Goal: Information Seeking & Learning: Learn about a topic

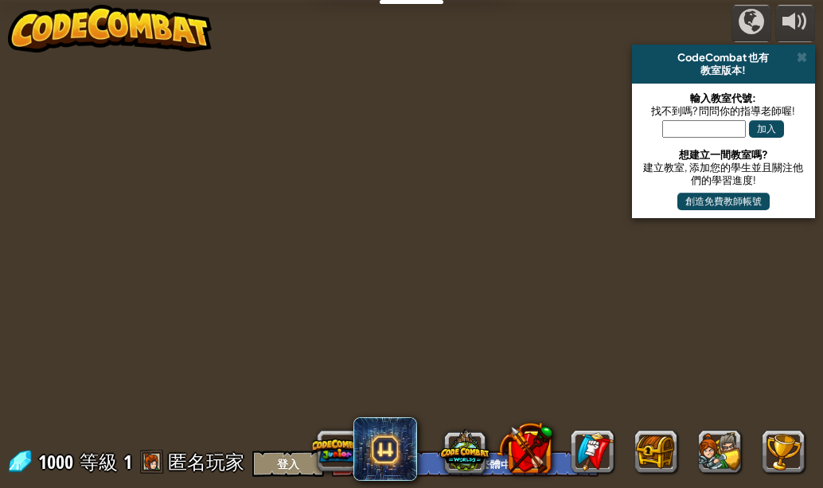
select select "zh-HANT"
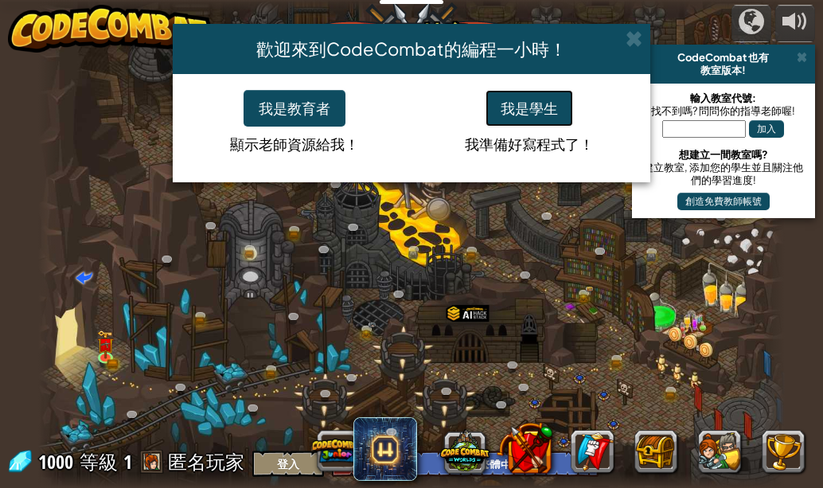
click at [530, 102] on button "我是學生" at bounding box center [529, 108] width 88 height 37
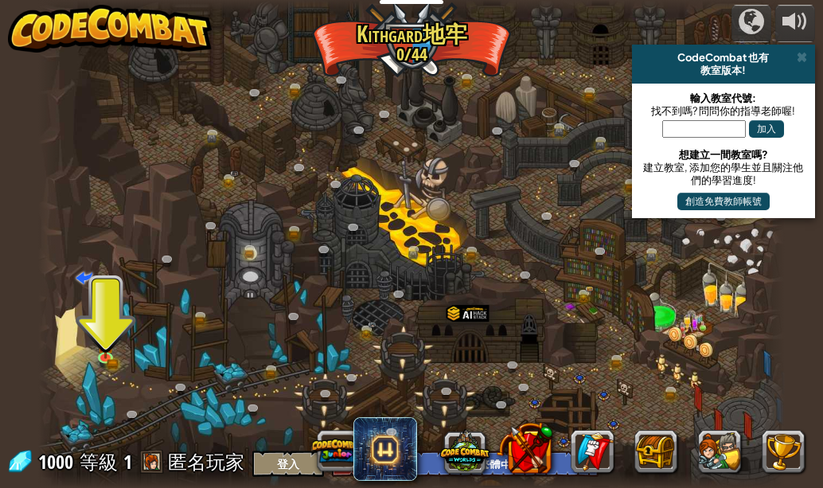
click at [76, 344] on div at bounding box center [411, 244] width 746 height 488
click at [103, 331] on img at bounding box center [106, 337] width 18 height 38
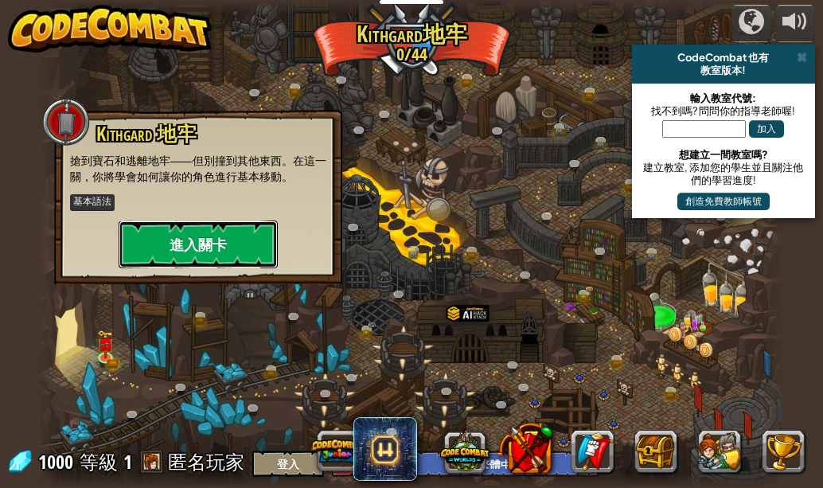
drag, startPoint x: 170, startPoint y: 247, endPoint x: 178, endPoint y: 245, distance: 8.3
click at [178, 245] on button "進入關卡" at bounding box center [198, 244] width 159 height 48
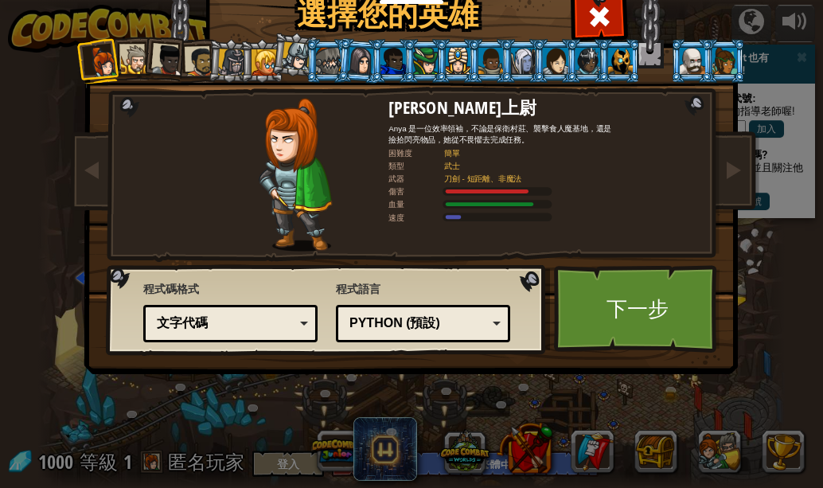
click at [130, 57] on div at bounding box center [135, 59] width 29 height 29
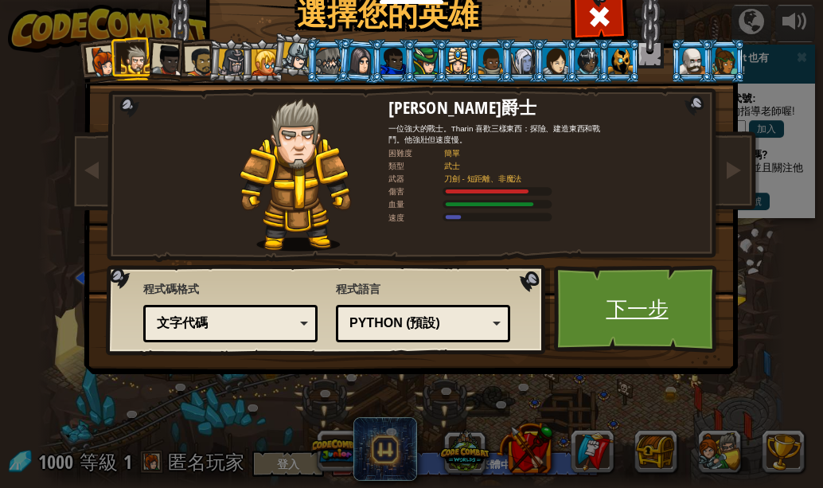
click at [645, 315] on link "下一步" at bounding box center [637, 309] width 166 height 88
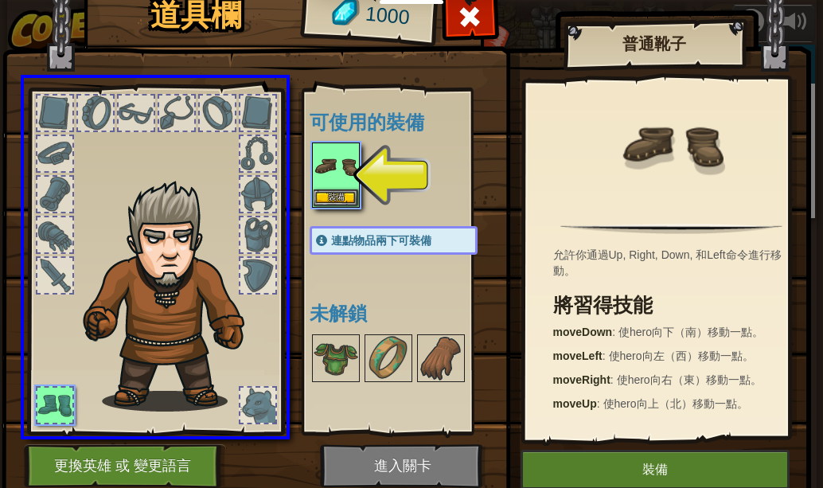
drag, startPoint x: 308, startPoint y: 156, endPoint x: 501, endPoint y: 448, distance: 350.1
click at [500, 448] on div "道具欄 1000 可使用的裝備 裝備 連點物品兩下可裝備 未解鎖 普通靴子 允許你通過Up, Right, Down, 和Left命令進行移動。 將習得技能 …" at bounding box center [411, 244] width 823 height 488
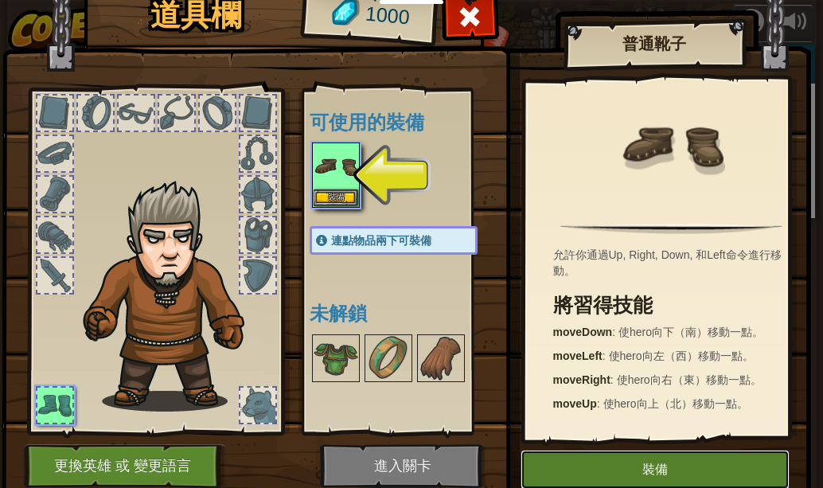
click at [654, 458] on button "裝備" at bounding box center [654, 469] width 269 height 40
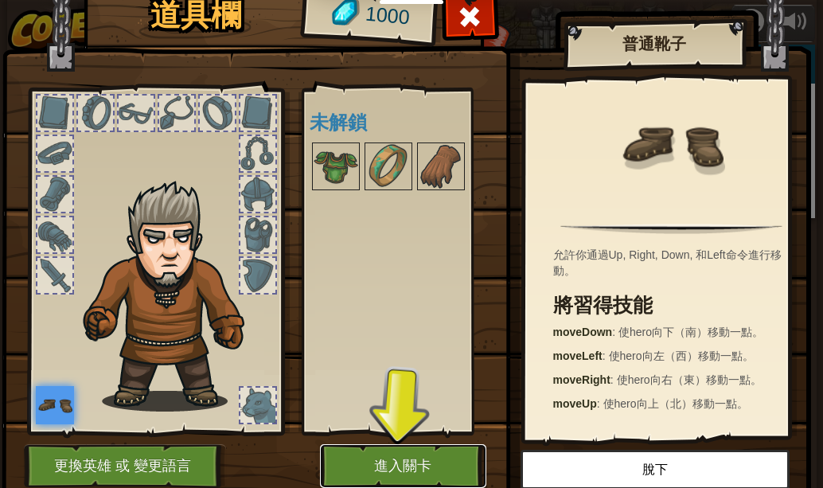
click at [374, 457] on button "進入關卡" at bounding box center [403, 466] width 166 height 44
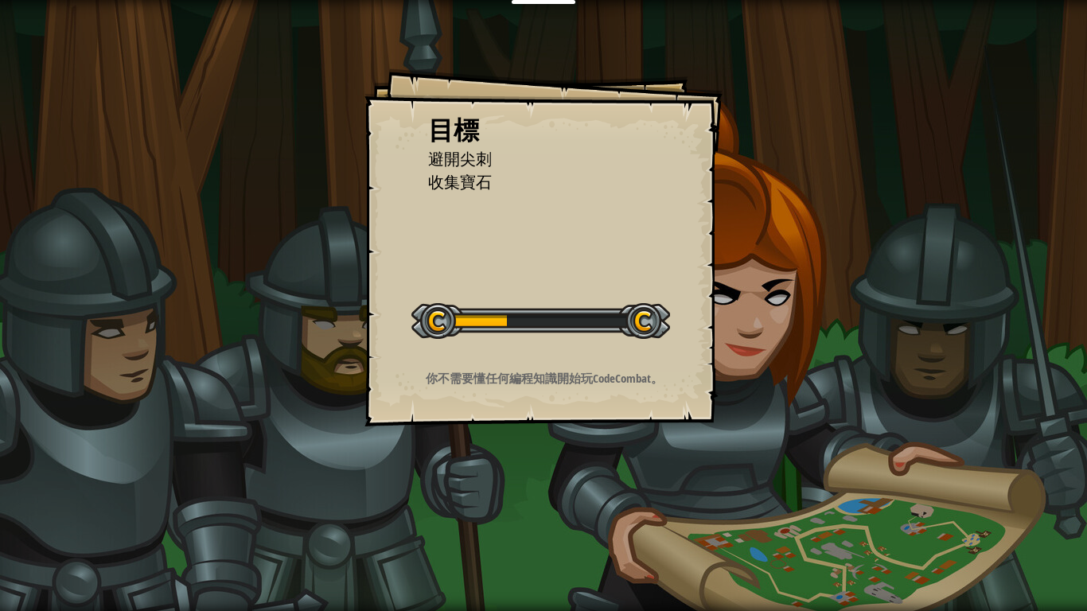
drag, startPoint x: 787, startPoint y: 352, endPoint x: 756, endPoint y: 334, distance: 34.9
click at [788, 350] on div "目標 避開尖刺 收集寶石 開始戰役 從伺服器載入失敗 您將需要訂閱來開啟這關。 訂閱 您需要加入一個課程來遊玩此關卡。 回到我的課程 詢問您的老師來分派一個授…" at bounding box center [543, 305] width 1087 height 611
click at [756, 334] on div "目標 避開尖刺 收集寶石 開始戰役 從伺服器載入失敗 您將需要訂閱來開啟這關。 訂閱 您需要加入一個課程來遊玩此關卡。 回到我的課程 詢問您的老師來分派一個授…" at bounding box center [543, 305] width 1087 height 611
click at [0, 0] on button "開始戰役" at bounding box center [0, 0] width 0 height 0
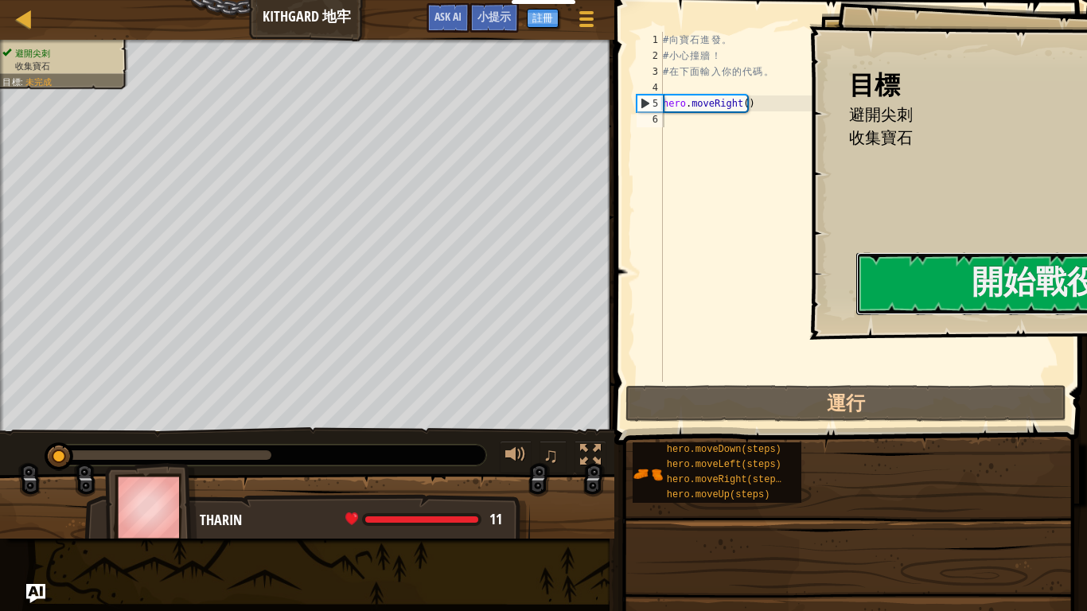
click at [809, 299] on div "目標 避開尖刺 收集寶石 開始戰役 從伺服器載入失敗 您將需要訂閱來開啟這關。 訂閱 您需要加入一個課程來遊玩此關卡。 回到我的課程 詢問您的老師來分派一個授…" at bounding box center [1037, 170] width 457 height 340
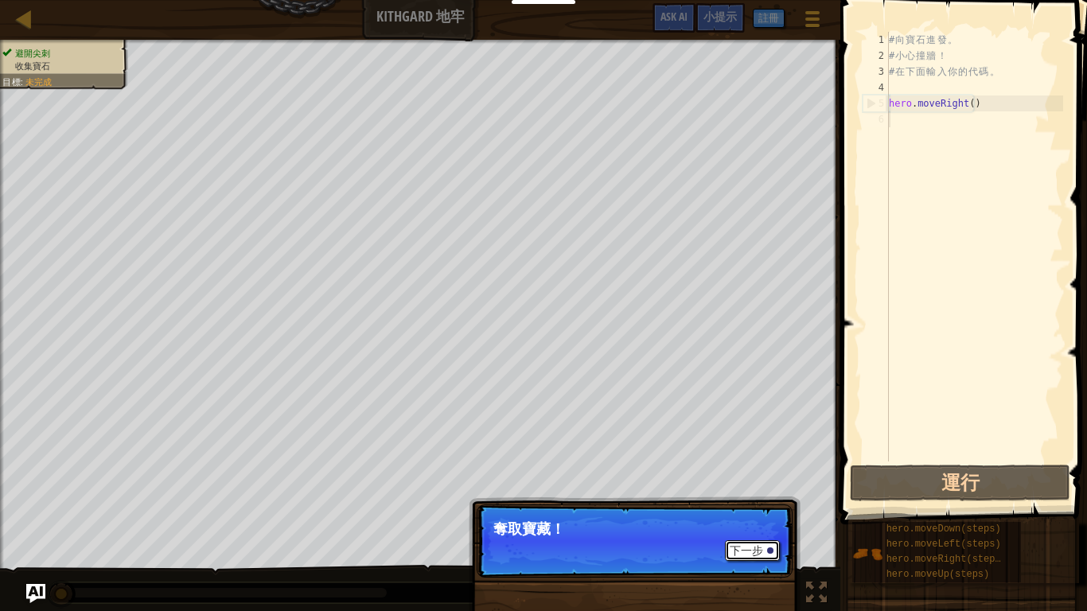
click at [764, 487] on button "下一步" at bounding box center [752, 550] width 55 height 21
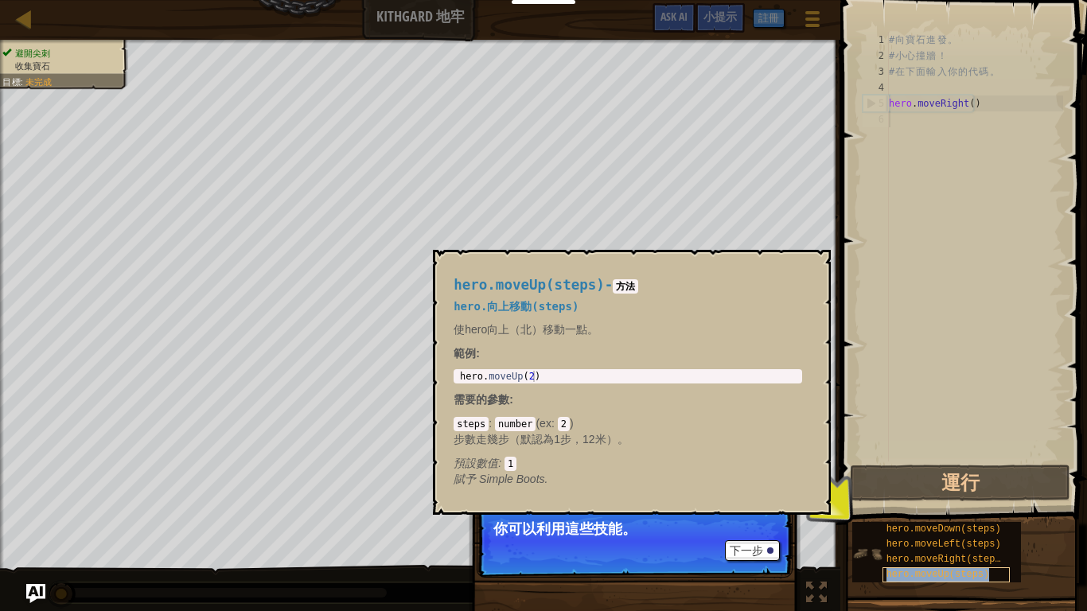
click at [822, 487] on span "hero.moveUp(steps)" at bounding box center [937, 574] width 103 height 11
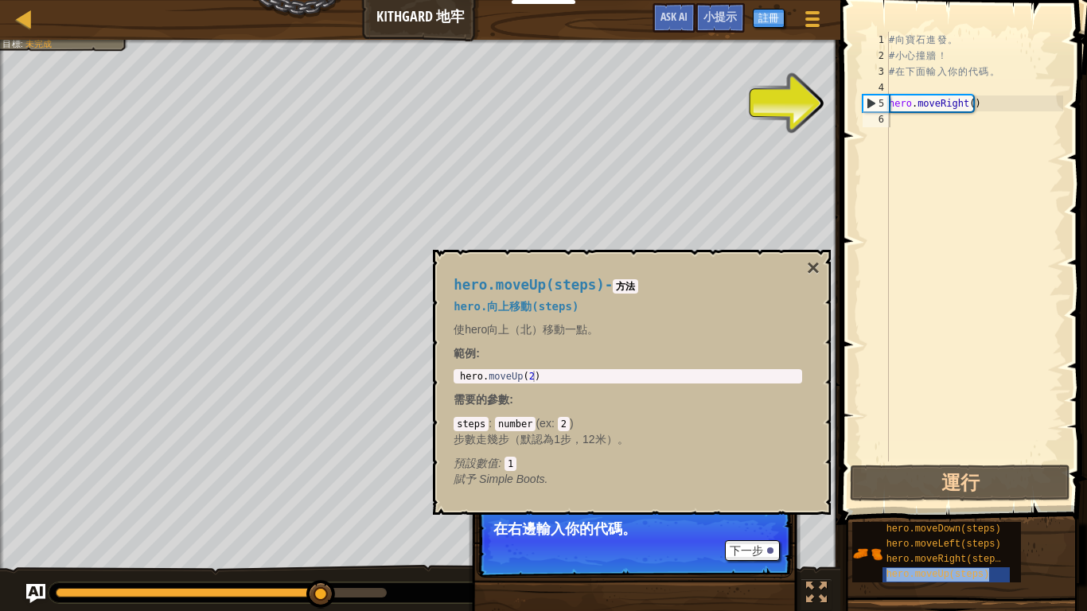
click at [722, 487] on div "下一步" at bounding box center [748, 550] width 63 height 21
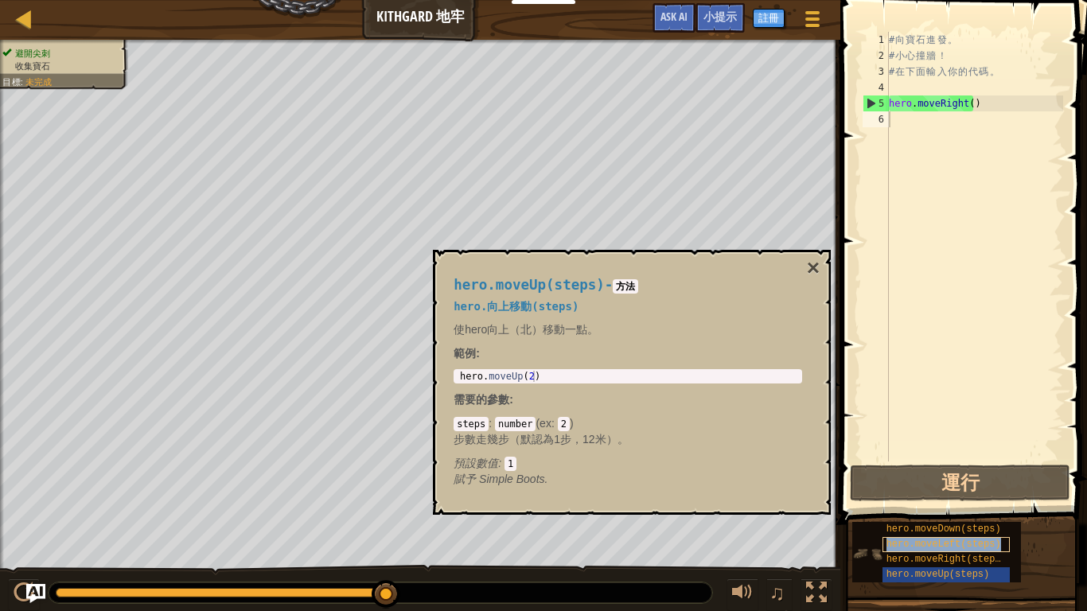
click at [822, 487] on span "hero.moveLeft(steps)" at bounding box center [943, 544] width 115 height 11
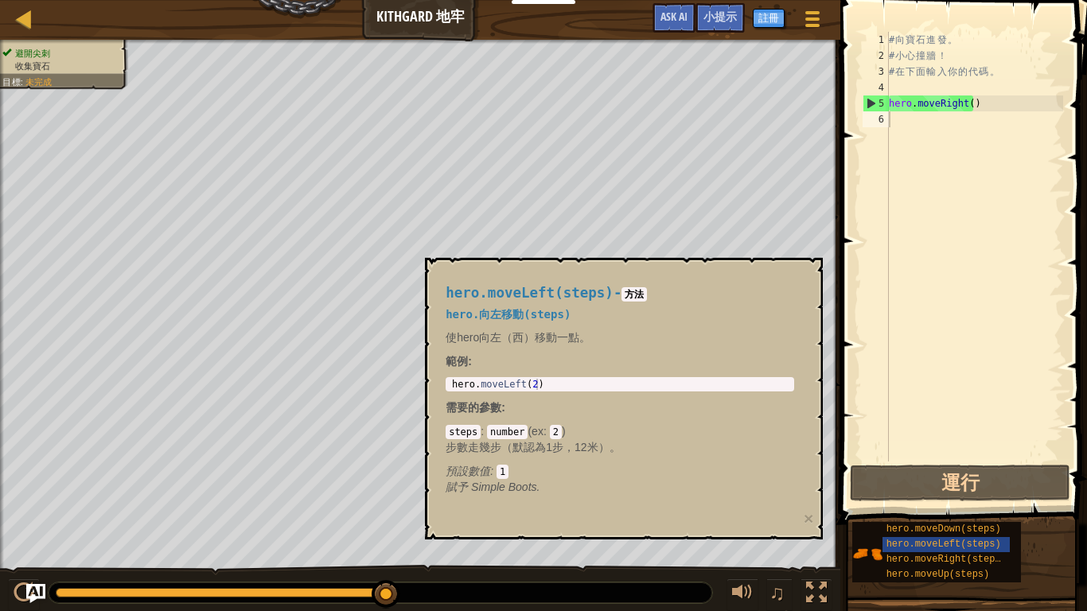
click at [822, 487] on span "hero.moveDown(steps)" at bounding box center [943, 528] width 115 height 11
type textarea "hero.moveLeft(steps)"
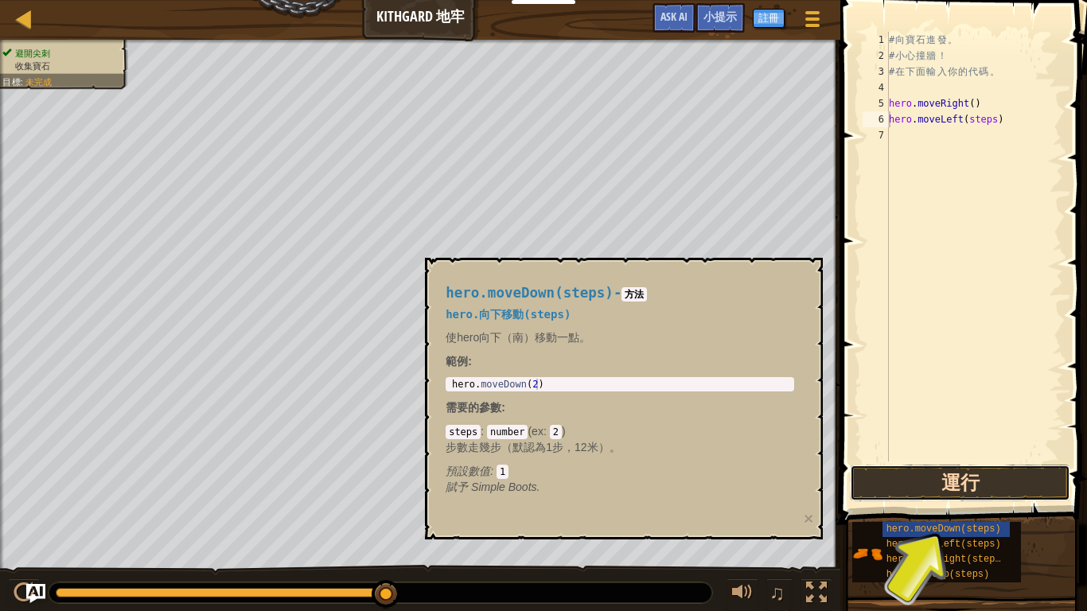
click at [822, 479] on button "運行" at bounding box center [960, 483] width 220 height 37
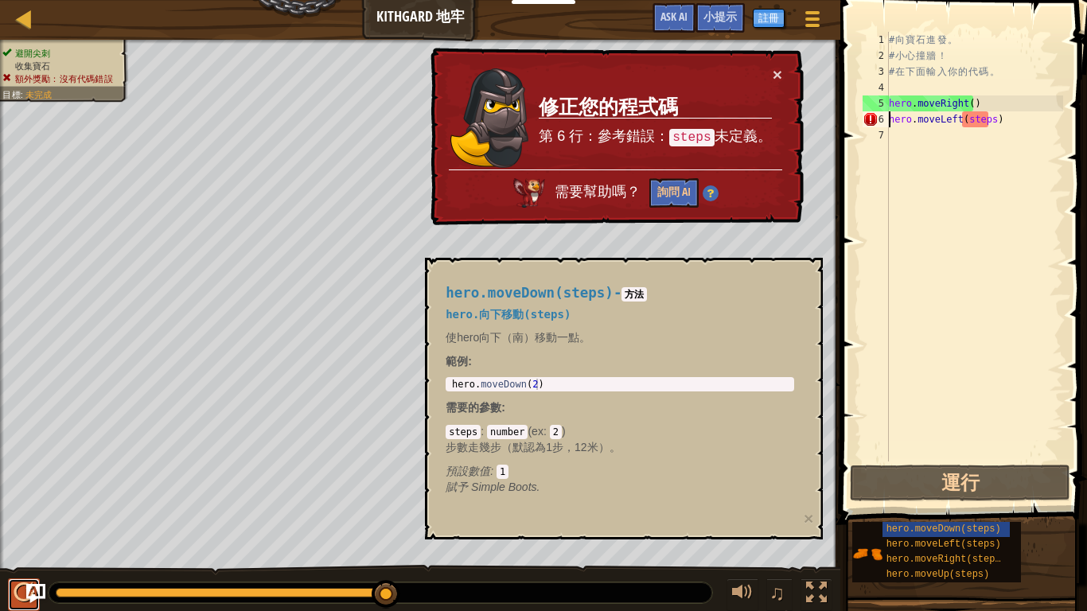
click at [31, 487] on div at bounding box center [24, 592] width 21 height 21
click at [18, 21] on div at bounding box center [24, 19] width 20 height 20
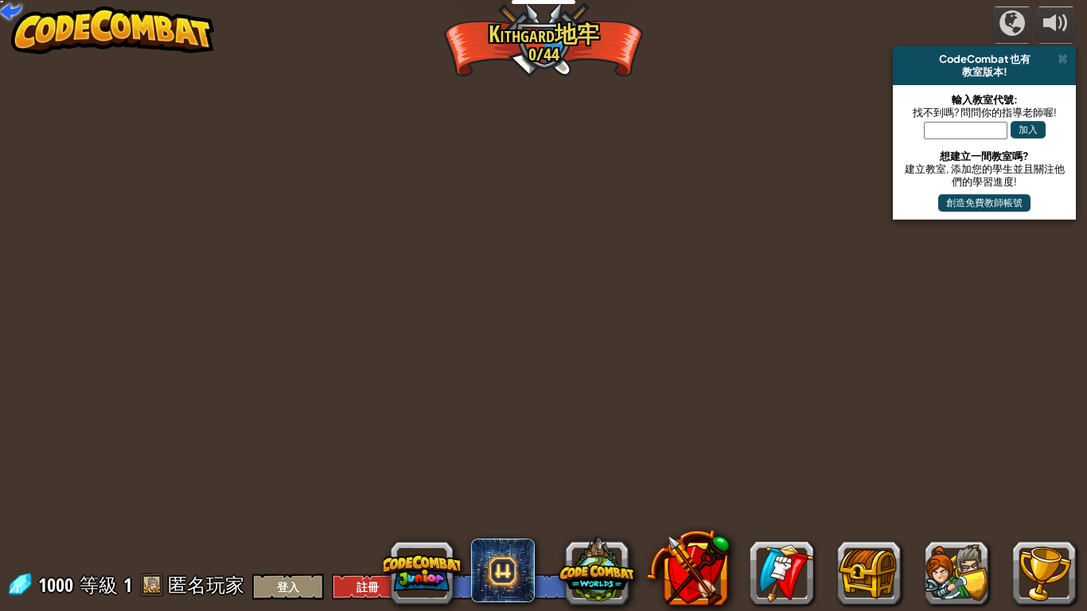
select select "zh-HANT"
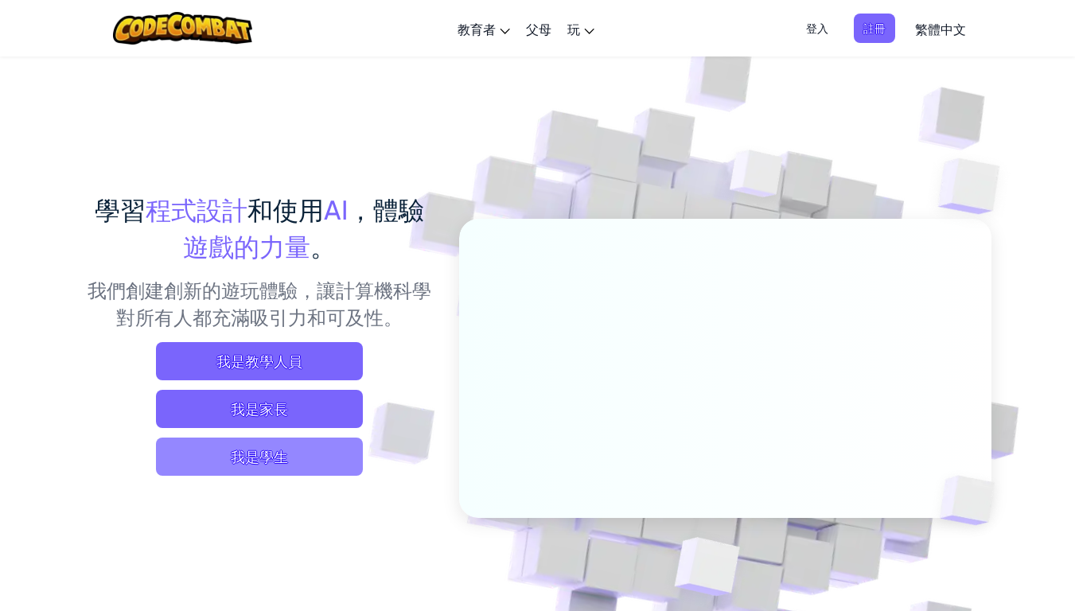
click at [281, 455] on span "我是學生" at bounding box center [259, 457] width 207 height 38
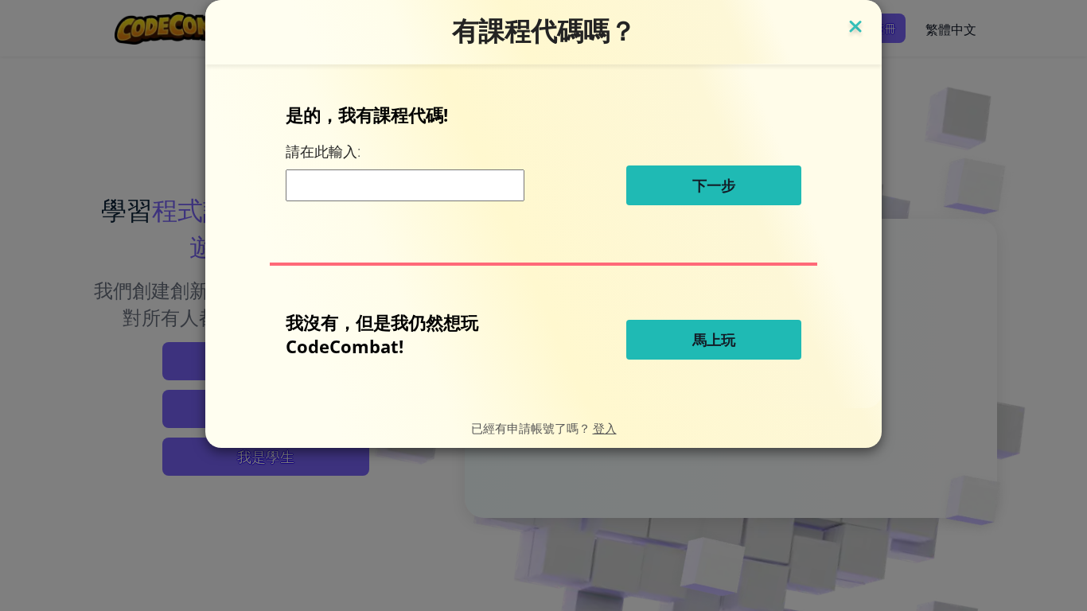
click at [822, 23] on img at bounding box center [855, 28] width 21 height 24
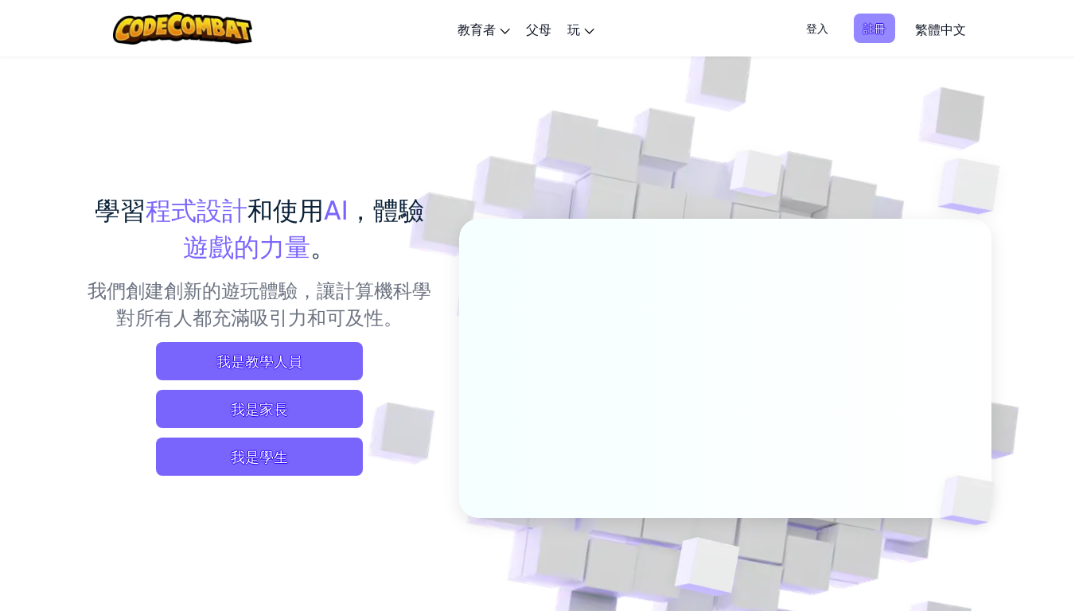
click at [822, 25] on span "註冊" at bounding box center [874, 28] width 41 height 29
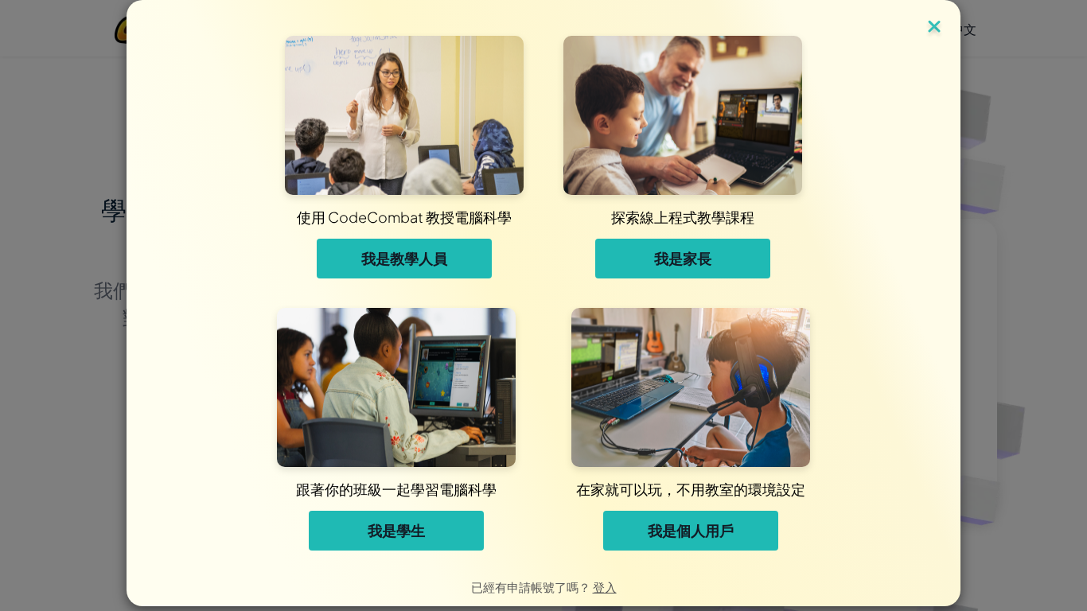
click at [822, 25] on img at bounding box center [934, 28] width 21 height 24
